Goal: Check status

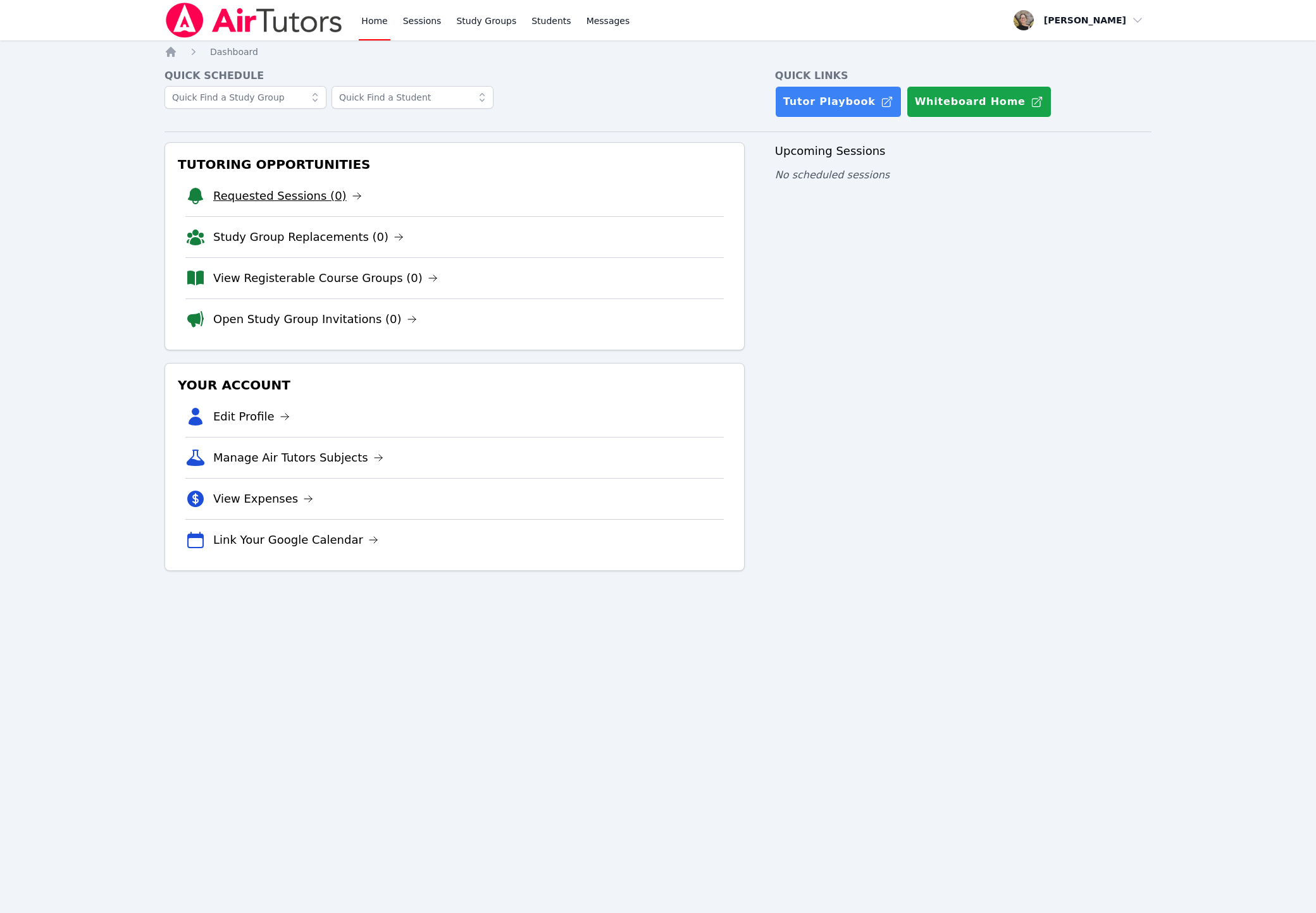
click at [242, 189] on link "Requested Sessions (0)" at bounding box center [288, 196] width 148 height 17
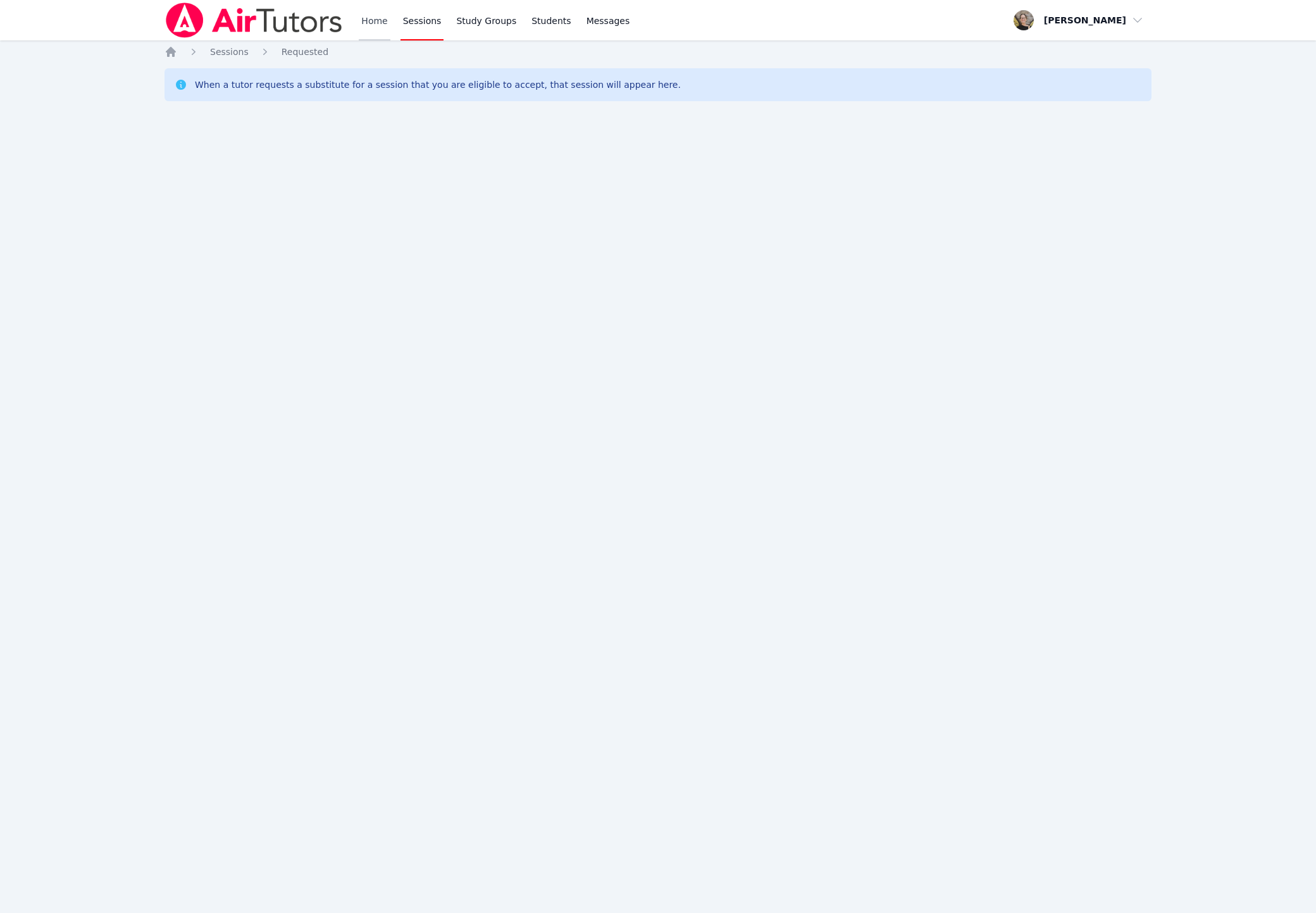
click at [368, 13] on link "Home" at bounding box center [374, 20] width 31 height 41
